Goal: Information Seeking & Learning: Learn about a topic

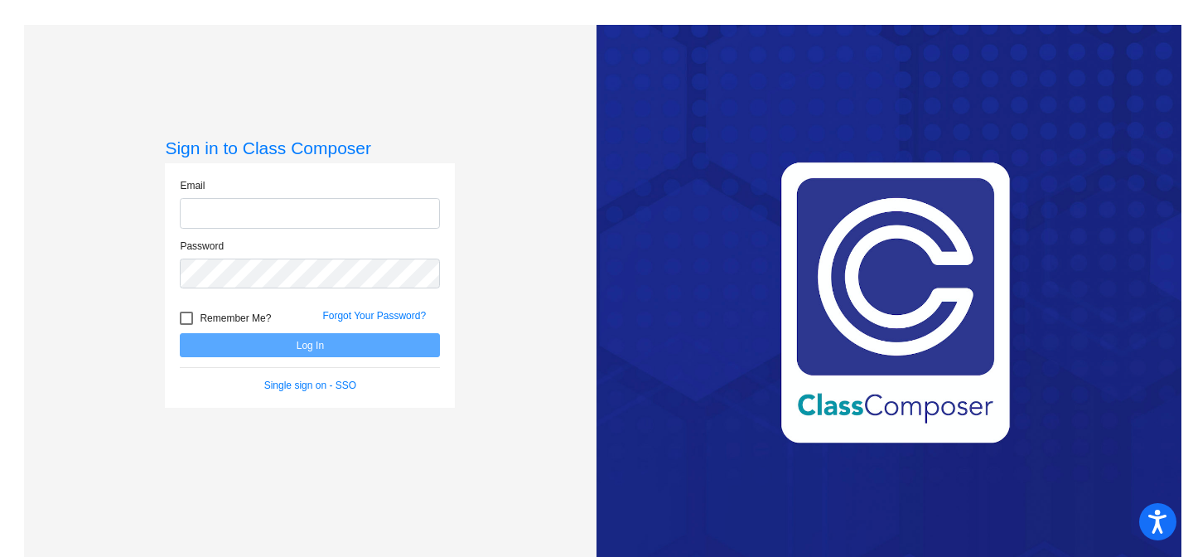
type input "[EMAIL_ADDRESS][DOMAIN_NAME]"
click at [364, 348] on button "Log In" at bounding box center [310, 345] width 260 height 24
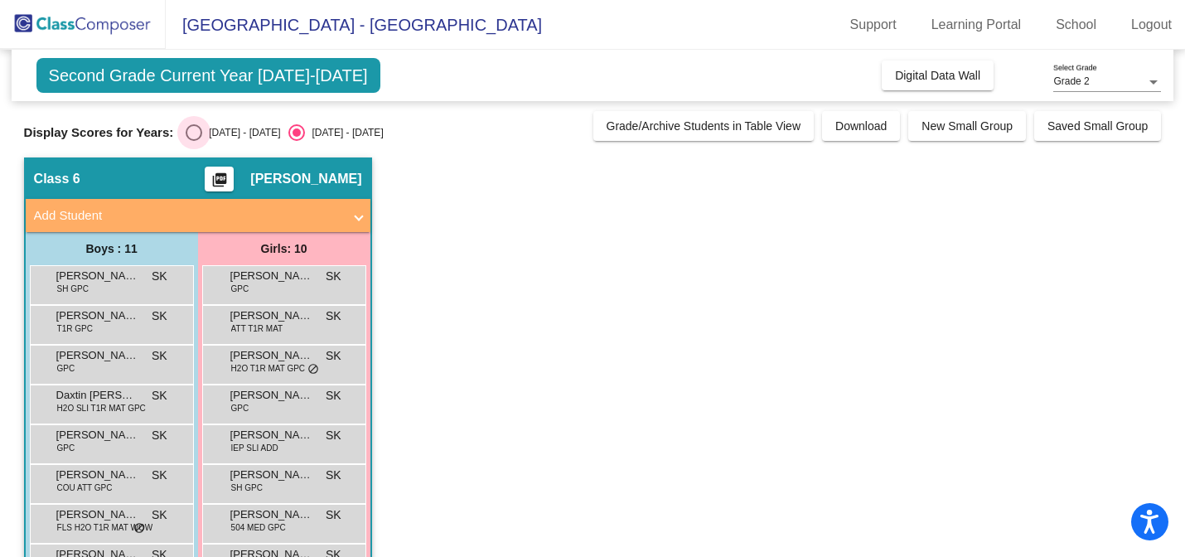
click at [190, 131] on div "Select an option" at bounding box center [194, 132] width 17 height 17
click at [193, 141] on input "[DATE] - [DATE]" at bounding box center [193, 141] width 1 height 1
radio input "true"
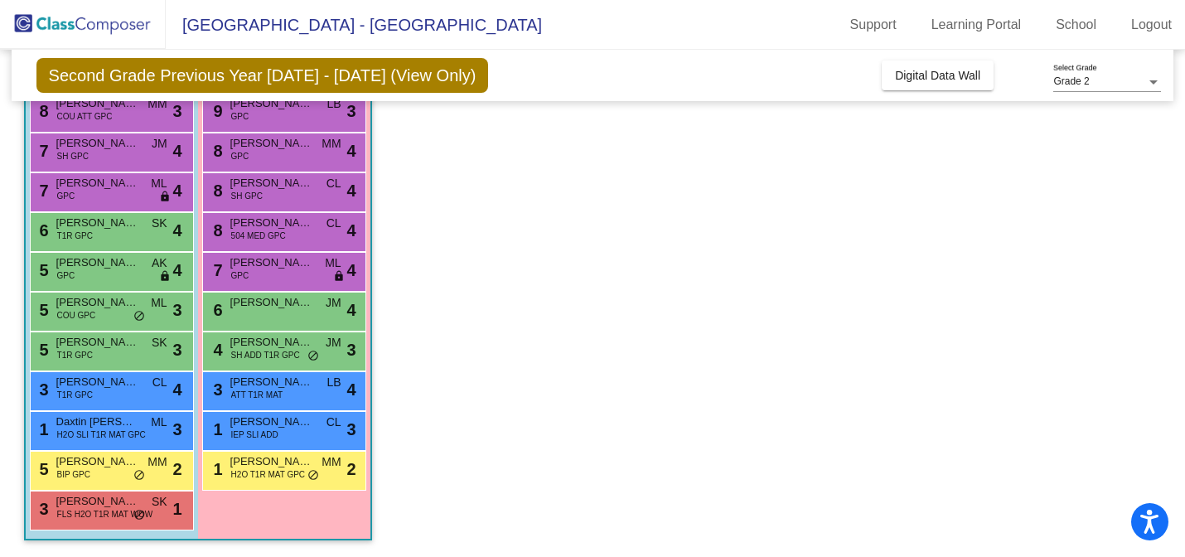
scroll to position [172, 0]
click at [141, 438] on span "H2O SLI T1R MAT GPC" at bounding box center [101, 435] width 89 height 12
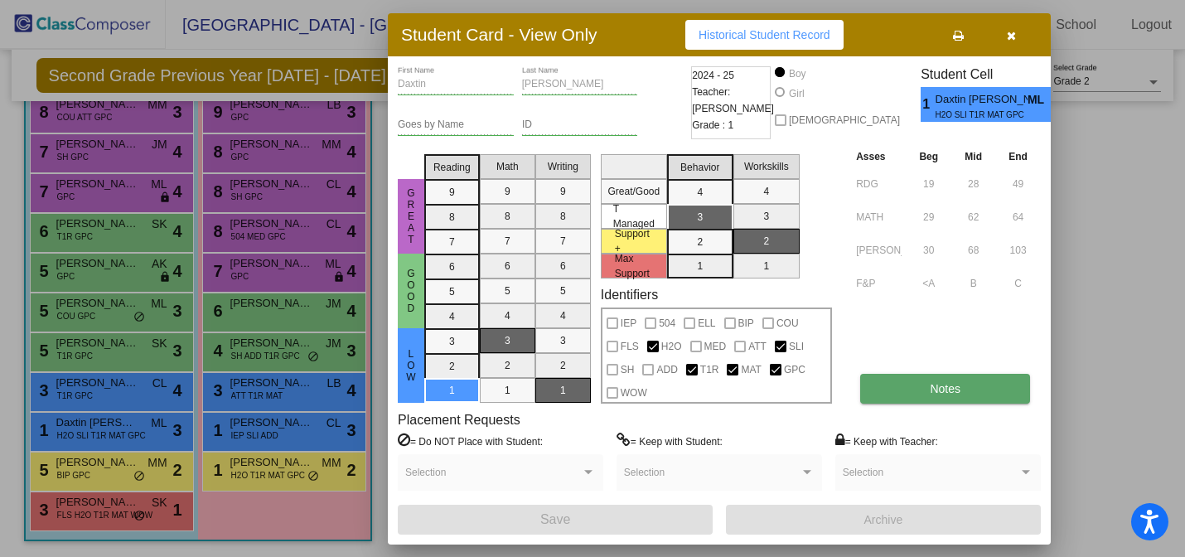
click at [911, 383] on button "Notes" at bounding box center [945, 389] width 170 height 30
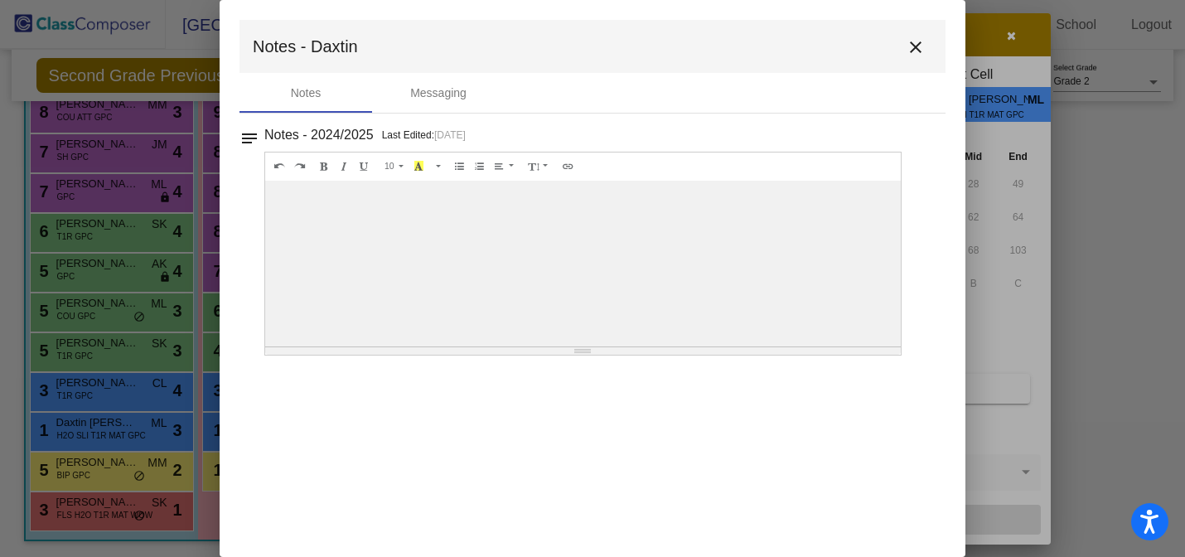
scroll to position [0, 0]
click at [913, 47] on mat-icon "close" at bounding box center [916, 47] width 20 height 20
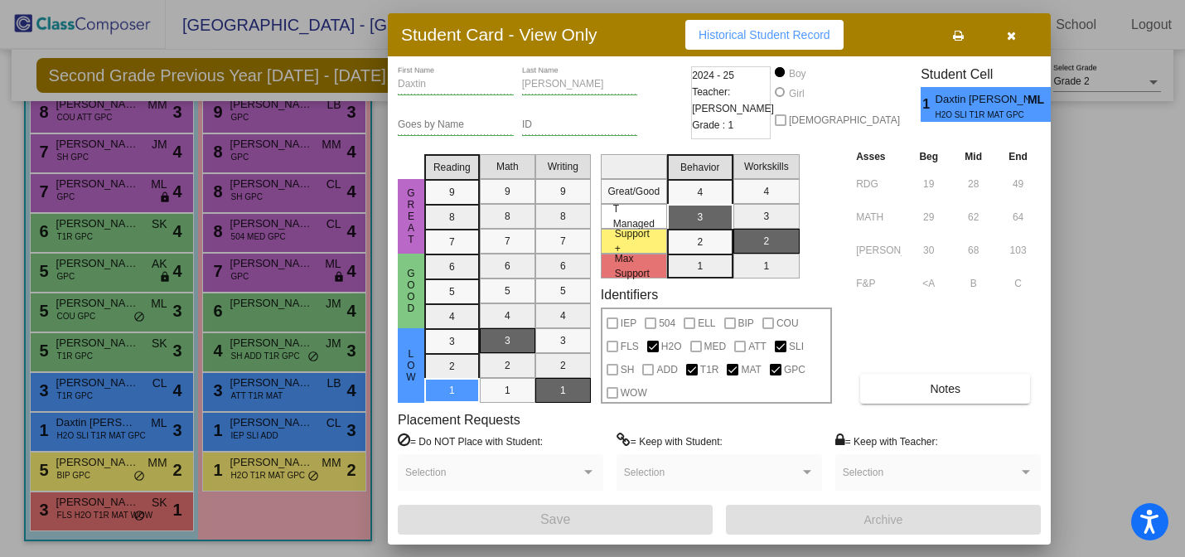
click at [1014, 36] on icon "button" at bounding box center [1011, 36] width 9 height 12
